Goal: Communication & Community: Connect with others

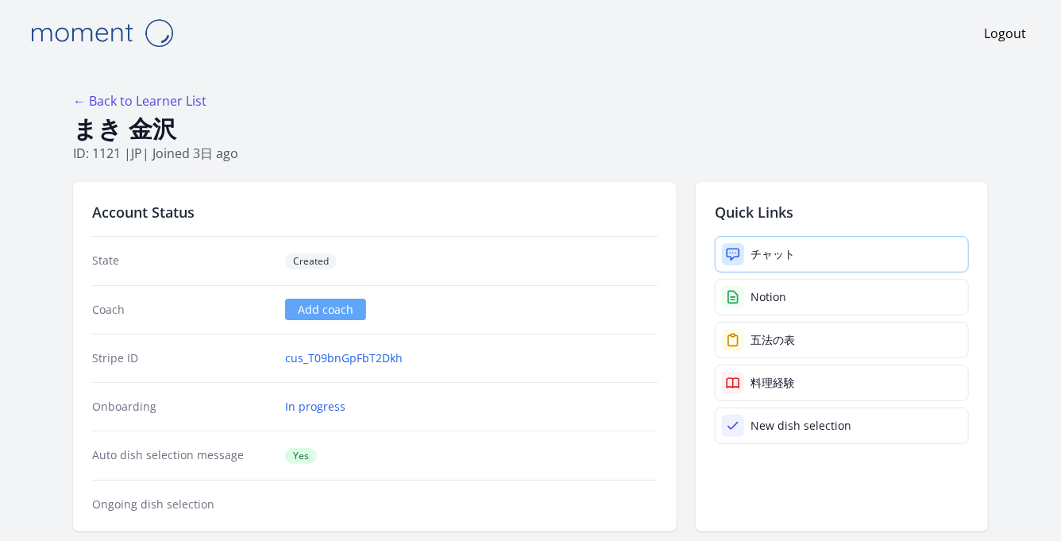
click at [807, 250] on link "チャット" at bounding box center [842, 254] width 254 height 37
click at [770, 255] on div "チャット" at bounding box center [773, 254] width 44 height 16
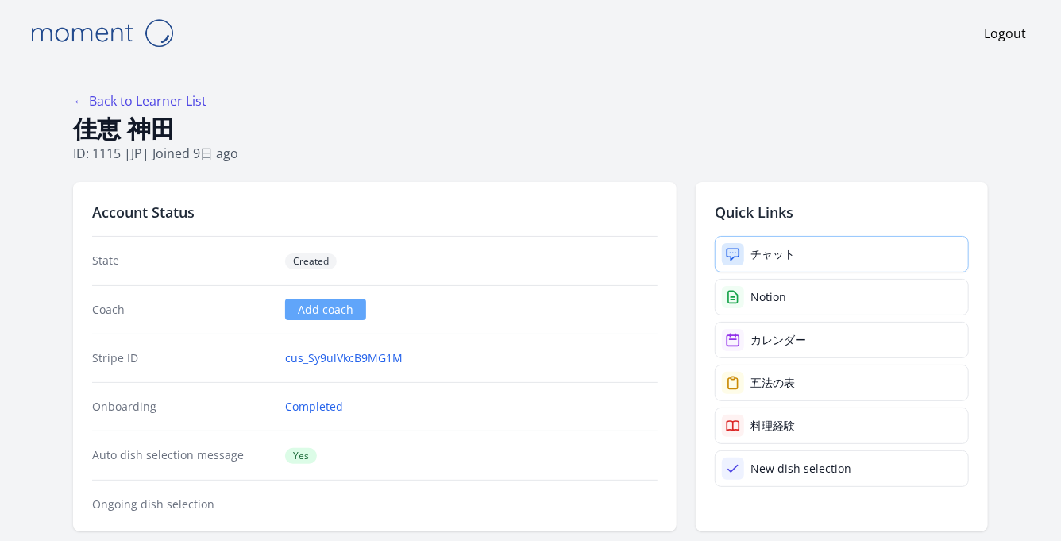
click at [782, 244] on link "チャット" at bounding box center [842, 254] width 254 height 37
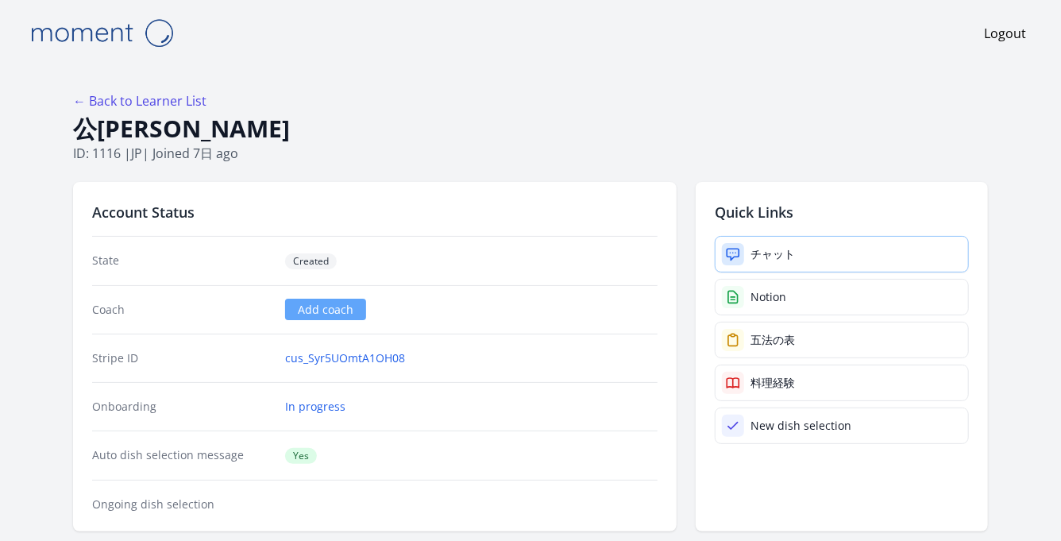
click at [770, 250] on div "チャット" at bounding box center [773, 254] width 44 height 16
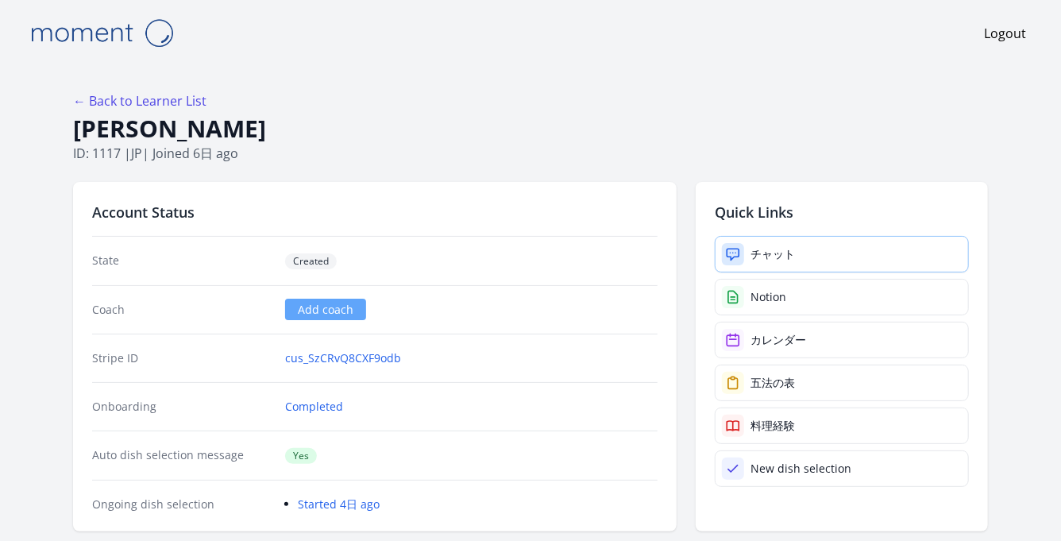
click at [763, 247] on div "チャット" at bounding box center [773, 254] width 44 height 16
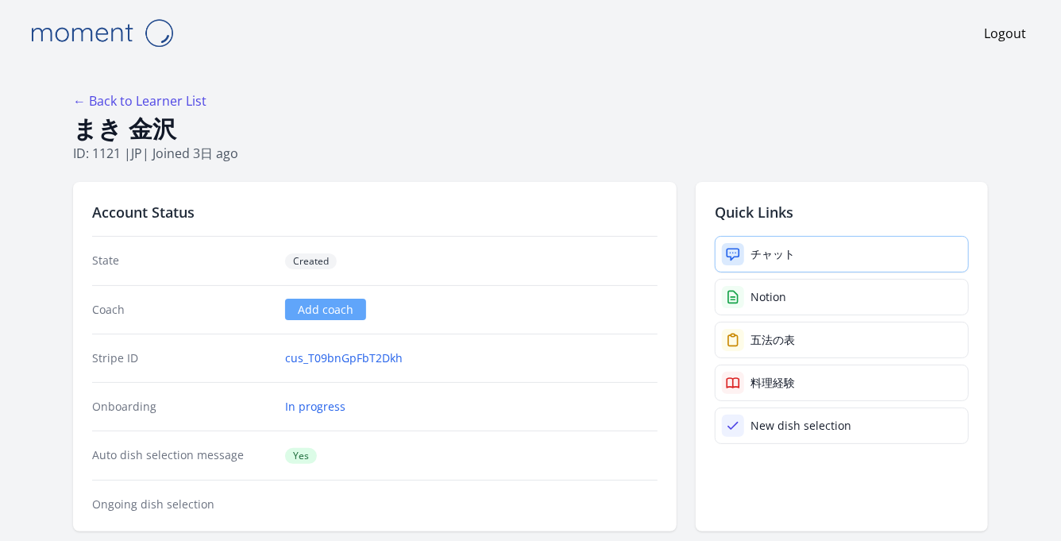
click at [776, 246] on div "チャット" at bounding box center [773, 254] width 44 height 16
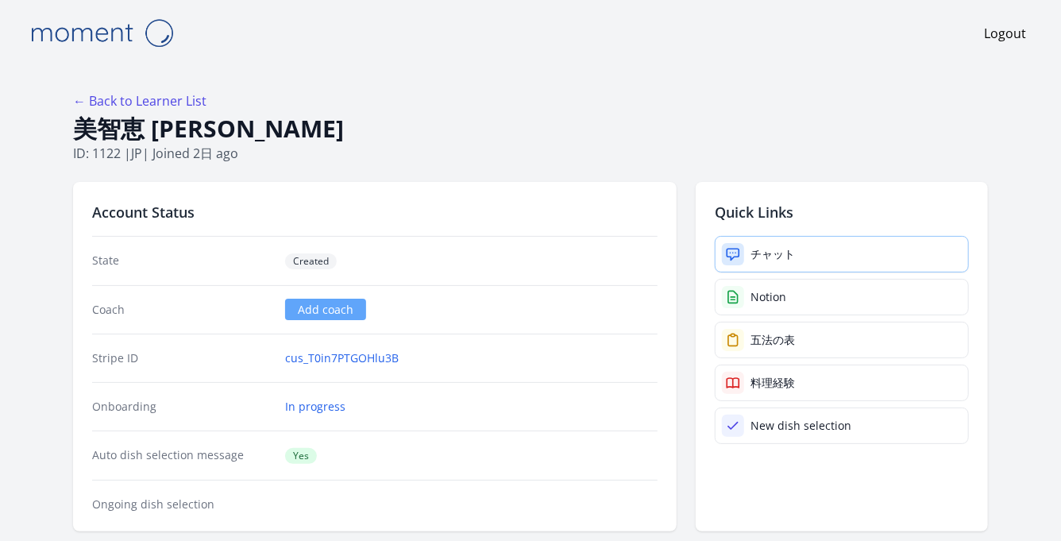
click at [762, 255] on div "チャット" at bounding box center [773, 254] width 44 height 16
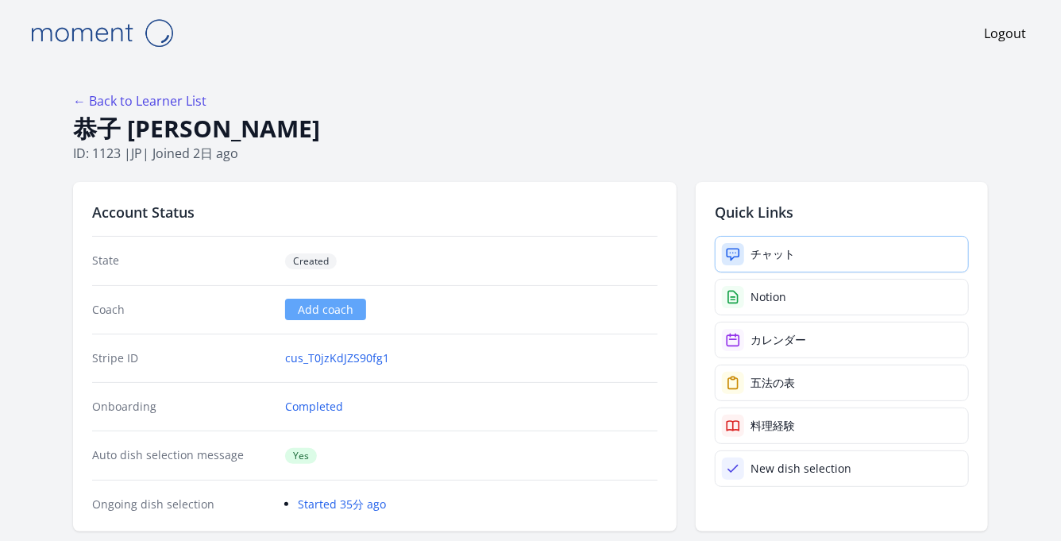
click at [804, 238] on link "チャット" at bounding box center [842, 254] width 254 height 37
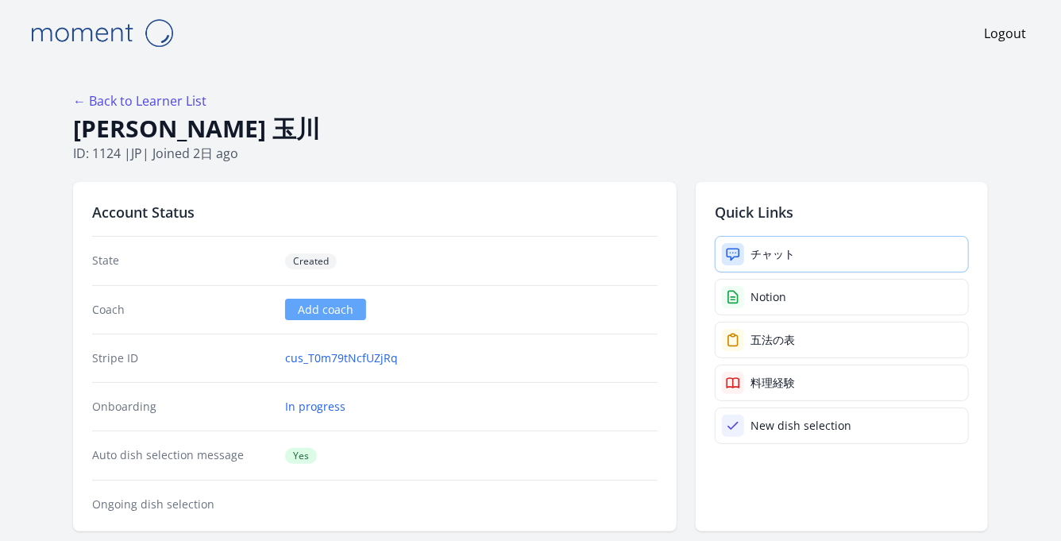
click at [789, 260] on div "チャット" at bounding box center [773, 254] width 44 height 16
click at [797, 257] on link "チャット" at bounding box center [842, 254] width 254 height 37
